Goal: Task Accomplishment & Management: Use online tool/utility

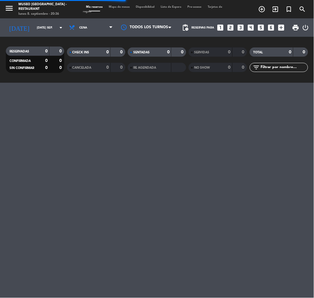
click at [125, 6] on span "Mapa de mesas" at bounding box center [119, 7] width 27 height 3
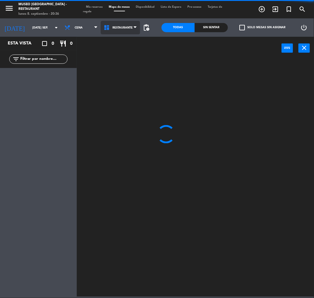
click at [126, 29] on span "Restaurante" at bounding box center [122, 27] width 20 height 3
click at [132, 59] on ng-component "menu [GEOGRAPHIC_DATA] - Restaurant lunes 8. septiembre - 20:36 Mis reservas Ma…" at bounding box center [157, 148] width 314 height 297
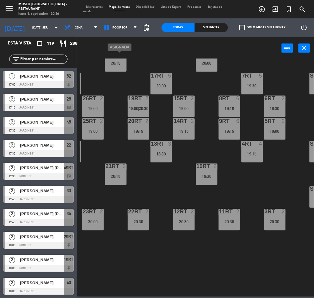
scroll to position [42, 44]
click at [35, 64] on div "filter_list" at bounding box center [38, 59] width 77 height 18
click at [33, 60] on input "text" at bounding box center [44, 59] width 48 height 7
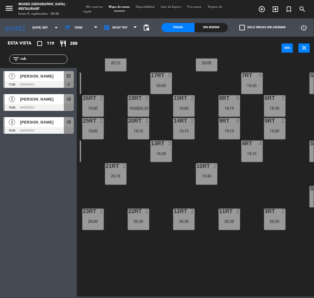
type input "rob"
click at [130, 173] on div "18RT 2 20:15 16RT 2 20:00 28RT 2 19:00 80RR lock 2 27RT 4 20:30 7RT 5 19:30 S1R…" at bounding box center [197, 178] width 234 height 239
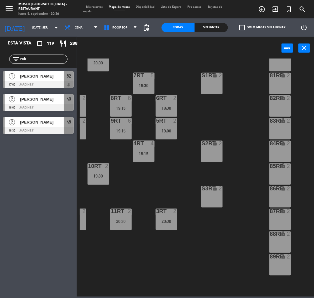
scroll to position [42, 154]
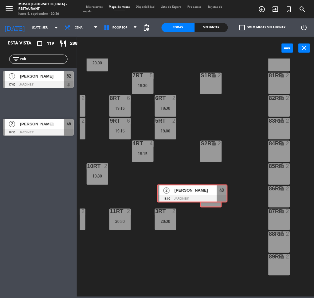
drag, startPoint x: 53, startPoint y: 100, endPoint x: 207, endPoint y: 190, distance: 178.5
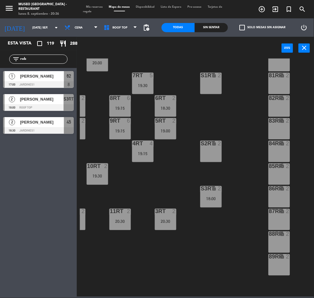
click at [228, 191] on div "18RT 2 20:15 16RT 2 20:00 28RT 2 19:00 80RR lock 2 27RT 4 20:30 7RT 5 19:30 S1R…" at bounding box center [197, 178] width 234 height 239
click at [213, 193] on div "S3RT lock 2 18:00" at bounding box center [210, 196] width 21 height 21
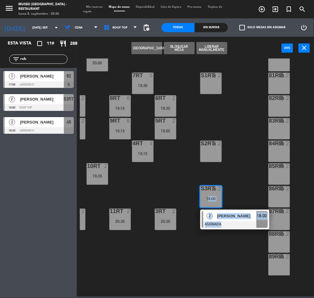
click at [220, 223] on div at bounding box center [235, 225] width 66 height 7
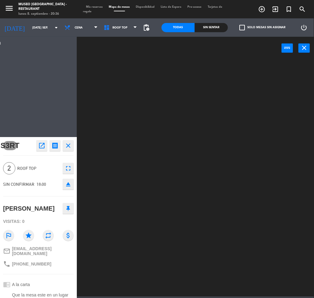
scroll to position [0, 0]
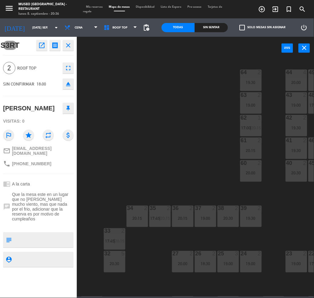
click at [269, 232] on div "44 4 20:00 49 2 20:30 54 2 20:00 64 2 19:30 48 2 17:30 | 20:30 53 2 20:30 63 2 …" at bounding box center [197, 178] width 234 height 239
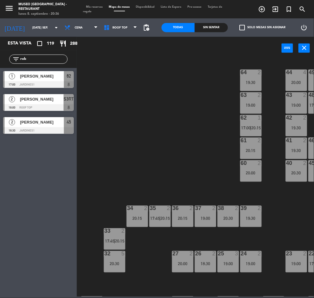
click at [24, 99] on span "[PERSON_NAME]" at bounding box center [42, 99] width 44 height 6
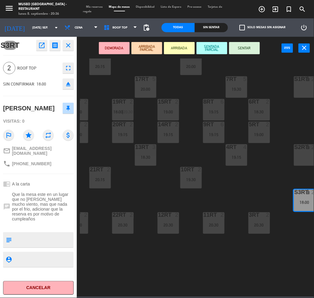
scroll to position [39, 60]
click at [258, 221] on div "3RT 2 20:30" at bounding box center [258, 222] width 21 height 21
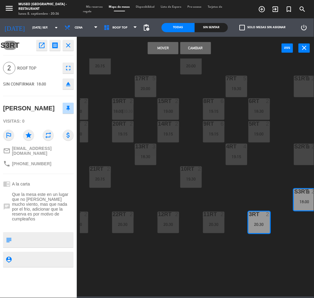
click at [167, 47] on button "Mover" at bounding box center [163, 48] width 31 height 12
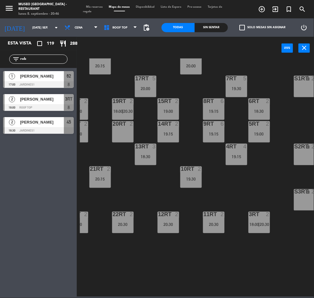
click at [42, 60] on input "rob" at bounding box center [44, 59] width 48 height 7
type input "xi"
click at [138, 190] on div "18RT 2 20:15 16RT 2 20:00 28RT 2 19:00 80RR lock 2 27RT 4 20:30 7RT 5 19:30 S1R…" at bounding box center [197, 178] width 234 height 239
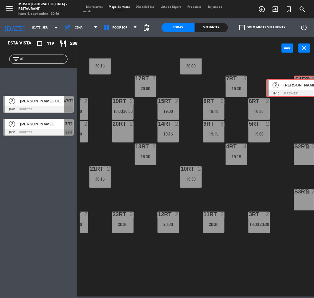
drag, startPoint x: 41, startPoint y: 84, endPoint x: 304, endPoint y: 92, distance: 263.3
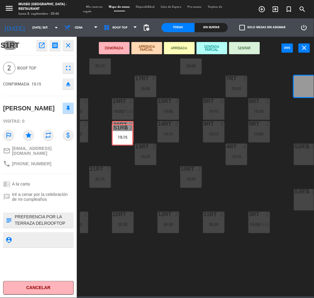
click at [120, 132] on div "18RT 2 20:15 16RT 2 20:00 28RT 2 19:00 80RR lock 2 27RT 4 20:30 7RT 5 19:30 S1R…" at bounding box center [197, 178] width 234 height 239
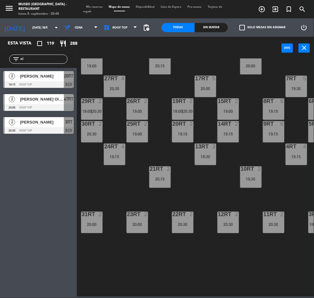
scroll to position [229, 0]
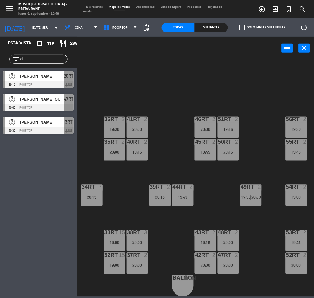
click at [80, 193] on div "18RT 2 20:15 16RT 2 20:00 28RT 2 19:00 80RR lock 2 27RT 4 20:30 7RT 5 19:30 S1R…" at bounding box center [197, 178] width 234 height 239
click at [89, 197] on div "20:15" at bounding box center [91, 198] width 21 height 4
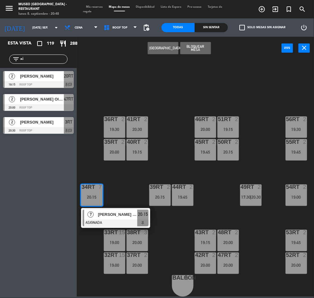
click at [104, 212] on span "[PERSON_NAME] [PERSON_NAME]" at bounding box center [117, 215] width 39 height 6
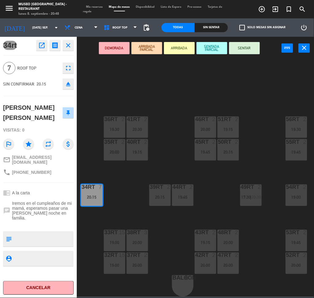
click at [67, 87] on icon "eject" at bounding box center [67, 83] width 7 height 7
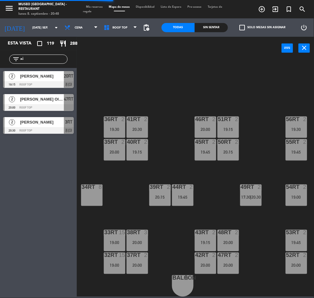
click at [30, 60] on input "xi" at bounding box center [44, 59] width 48 height 7
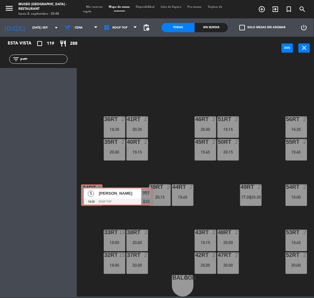
drag, startPoint x: 13, startPoint y: 84, endPoint x: 89, endPoint y: 197, distance: 136.4
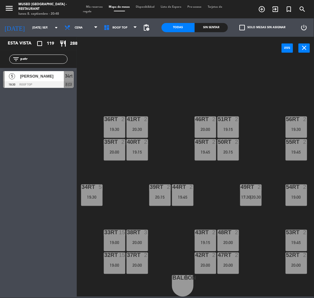
click at [181, 92] on div "18RT 2 20:15 16RT 2 20:00 28RT 2 19:00 80RR lock 2 27RT 4 20:30 7RT 5 S1RT lock…" at bounding box center [197, 178] width 234 height 239
click at [33, 59] on input "patr" at bounding box center [44, 59] width 48 height 7
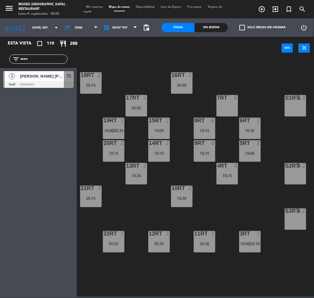
scroll to position [20, 70]
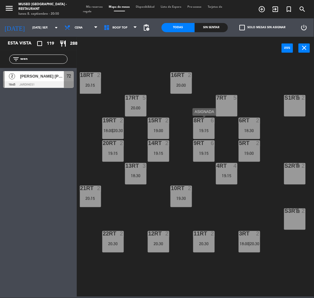
type input "wen"
click at [205, 130] on div "19:15" at bounding box center [203, 131] width 21 height 4
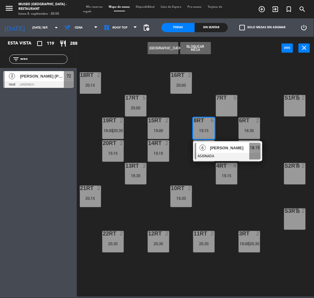
click at [223, 154] on div at bounding box center [228, 156] width 66 height 7
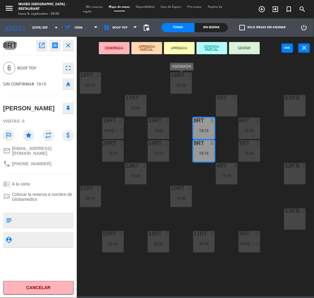
click at [181, 78] on div "16RT 2" at bounding box center [180, 75] width 21 height 6
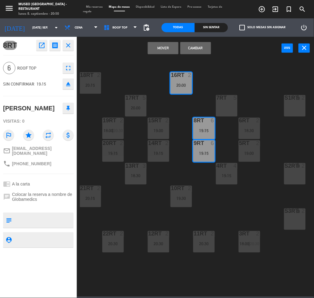
click at [190, 49] on button "Cambiar" at bounding box center [195, 48] width 31 height 12
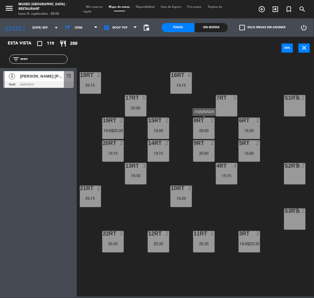
click at [210, 132] on div "20:00" at bounding box center [203, 131] width 21 height 4
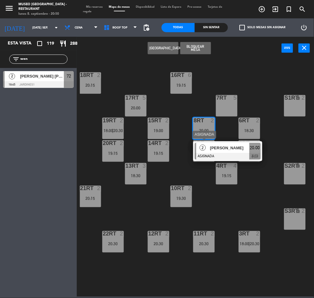
click at [217, 141] on div "2" at bounding box center [214, 144] width 10 height 6
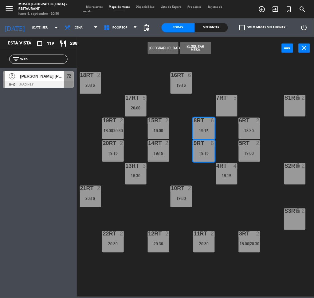
click at [230, 99] on div at bounding box center [226, 98] width 10 height 6
click at [250, 99] on div "18RT 2 20:15 16RT 6 19:15 28RT 2 19:00 80RR lock 2 27RT 4 20:30 7RT 5 S1RT lock…" at bounding box center [197, 178] width 234 height 239
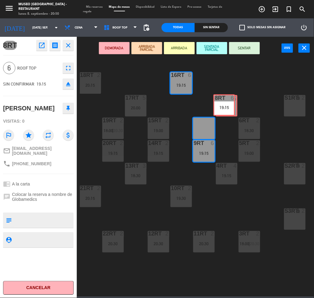
drag, startPoint x: 209, startPoint y: 126, endPoint x: 229, endPoint y: 103, distance: 30.9
click at [229, 103] on div "18RT 2 20:15 16RT 6 19:15 28RT 2 19:00 80RR lock 2 27RT 4 20:30 7RT 5 S1RT lock…" at bounding box center [197, 178] width 234 height 239
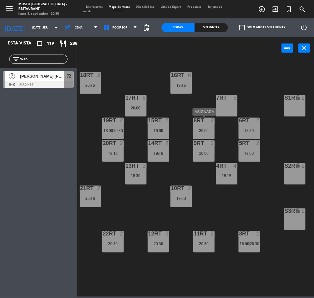
click at [209, 138] on div "8RT 2 20:00" at bounding box center [203, 128] width 21 height 21
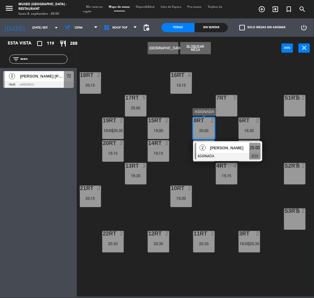
click at [218, 154] on div at bounding box center [228, 156] width 66 height 7
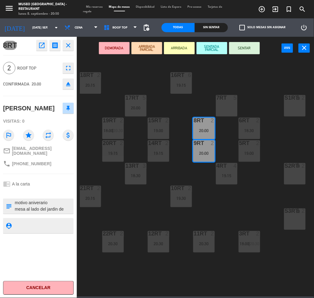
click at [292, 101] on div "S1RT lock 2" at bounding box center [294, 105] width 21 height 21
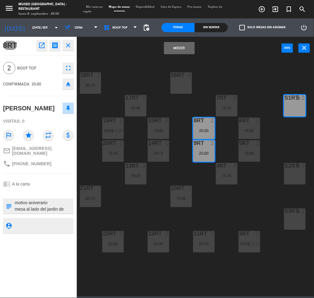
click at [176, 47] on button "Mover" at bounding box center [179, 48] width 31 height 12
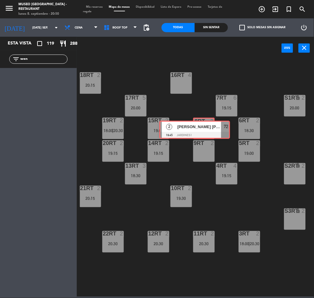
drag, startPoint x: 41, startPoint y: 79, endPoint x: 198, endPoint y: 128, distance: 164.6
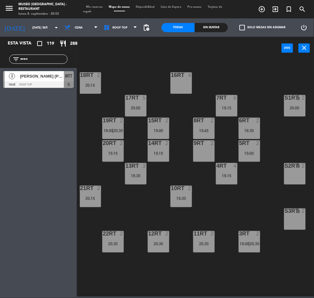
click at [56, 61] on input "wen" at bounding box center [44, 59] width 48 height 7
type input "e"
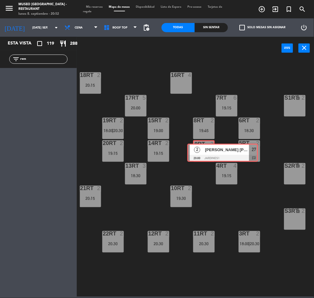
drag, startPoint x: 56, startPoint y: 61, endPoint x: 203, endPoint y: 151, distance: 172.3
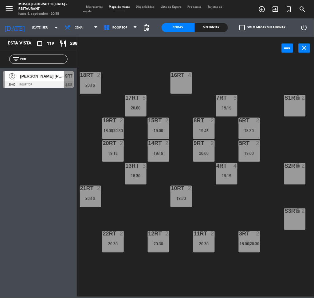
scroll to position [229, 70]
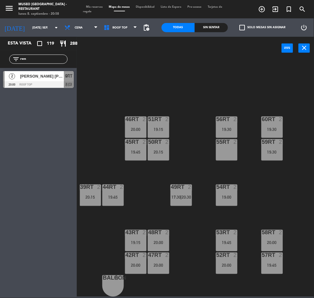
click at [44, 60] on input "ren" at bounding box center [44, 59] width 48 height 7
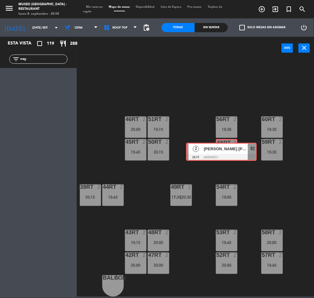
drag, startPoint x: 45, startPoint y: 80, endPoint x: 228, endPoint y: 152, distance: 196.6
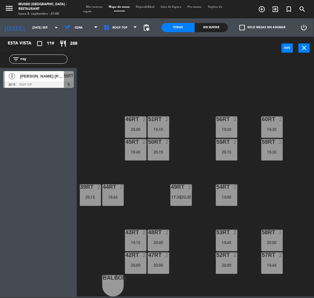
click at [33, 60] on input "nay" at bounding box center [44, 59] width 48 height 7
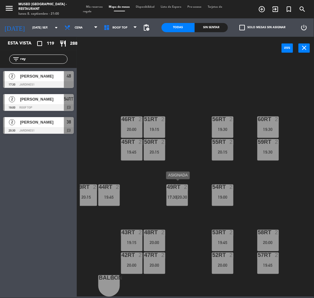
scroll to position [229, 74]
type input "ray"
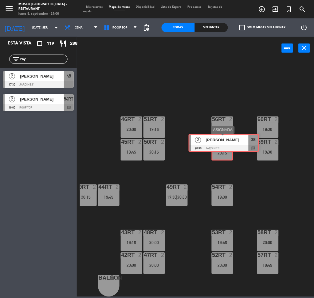
drag, startPoint x: 41, startPoint y: 127, endPoint x: 226, endPoint y: 144, distance: 186.2
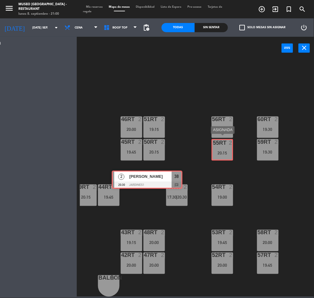
click at [226, 144] on div "Esta vista crop_square 119 restaurant 288 filter_list ray 2 [PERSON_NAME] 17:30…" at bounding box center [157, 167] width 314 height 260
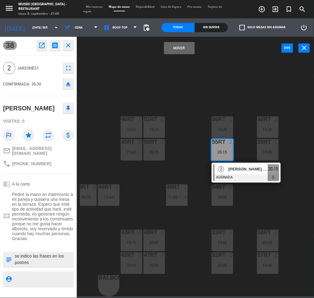
click at [202, 100] on div "18RT 2 20:15 16RT 4 28RT 2 19:00 80RR lock 2 27RT 4 20:30 7RT 6 19:15 S1RT lock…" at bounding box center [197, 178] width 234 height 239
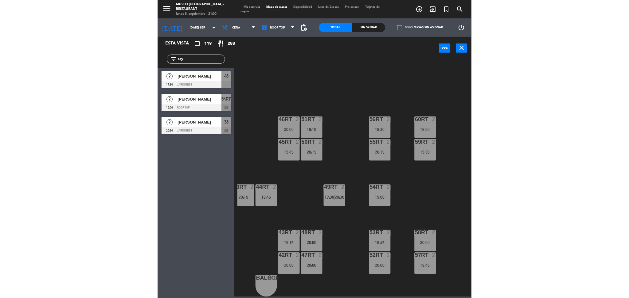
scroll to position [0, 0]
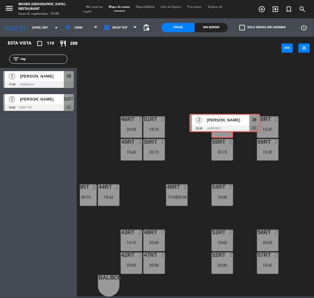
drag, startPoint x: 45, startPoint y: 127, endPoint x: 229, endPoint y: 124, distance: 183.7
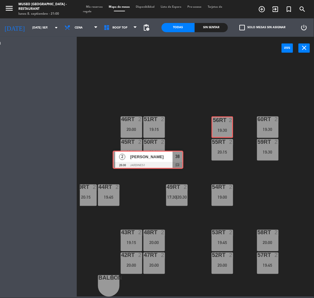
click at [229, 124] on div "Esta vista crop_square 119 restaurant 288 filter_list ray 2 [PERSON_NAME] 17:30…" at bounding box center [157, 167] width 314 height 260
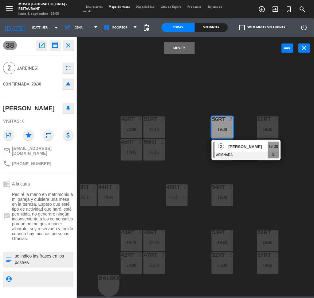
click at [174, 53] on button "Mover" at bounding box center [179, 48] width 31 height 12
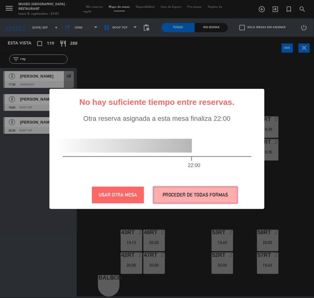
click at [206, 197] on button "PROCEDER DE TODAS FORMAS" at bounding box center [195, 195] width 84 height 17
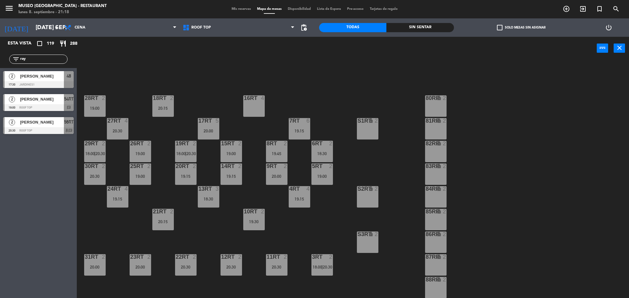
click at [28, 61] on input "ray" at bounding box center [44, 59] width 48 height 7
